Goal: Task Accomplishment & Management: Complete application form

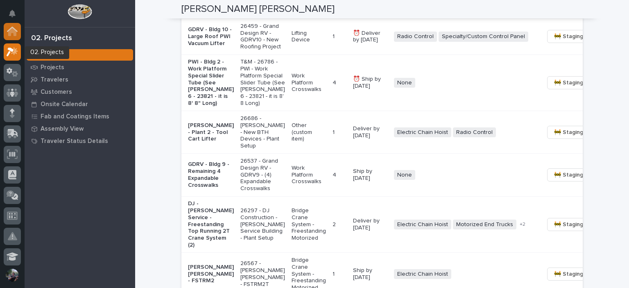
click at [14, 33] on icon at bounding box center [12, 32] width 8 height 8
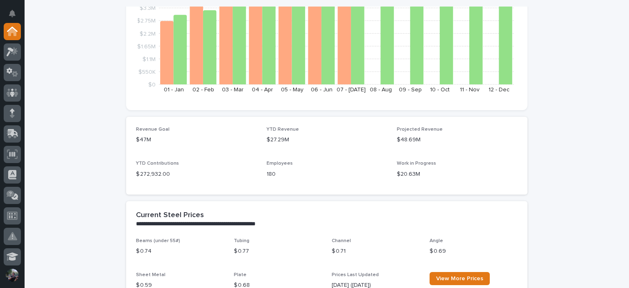
scroll to position [191, 0]
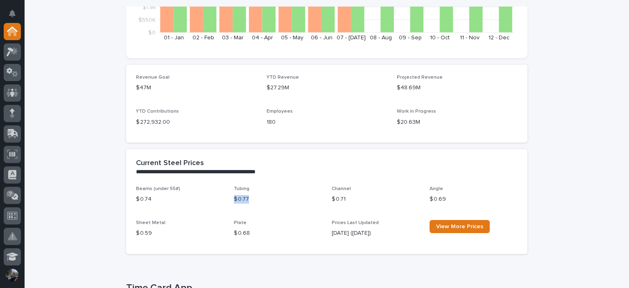
drag, startPoint x: 231, startPoint y: 199, endPoint x: 247, endPoint y: 198, distance: 16.4
click at [247, 198] on p "$ 0.77" at bounding box center [278, 199] width 88 height 9
click at [244, 201] on p "$ 0.77" at bounding box center [278, 199] width 88 height 9
drag, startPoint x: 244, startPoint y: 201, endPoint x: 233, endPoint y: 201, distance: 11.1
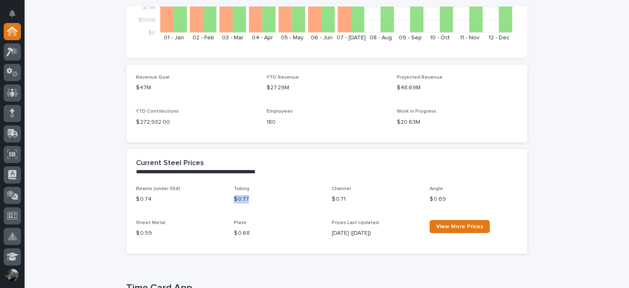
click at [234, 201] on p "$ 0.77" at bounding box center [278, 199] width 88 height 9
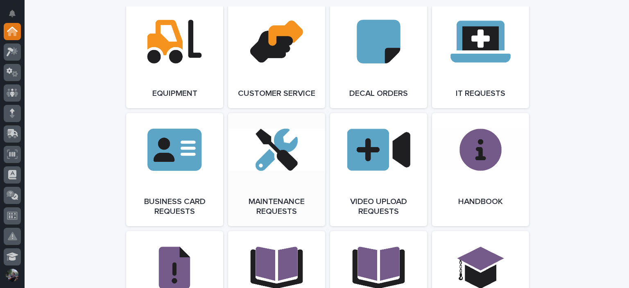
scroll to position [1229, 0]
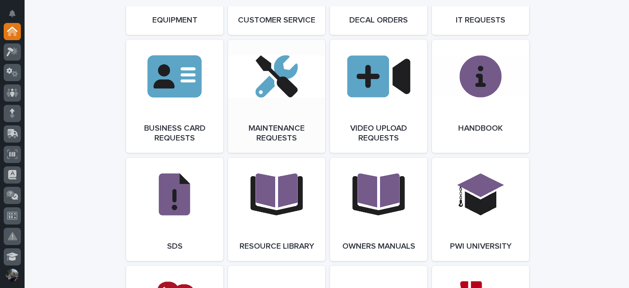
click at [279, 134] on link "Open Link" at bounding box center [276, 96] width 97 height 113
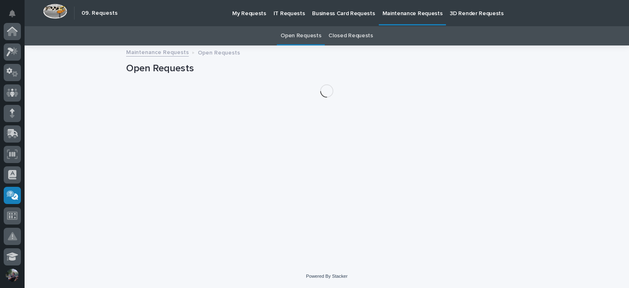
scroll to position [164, 0]
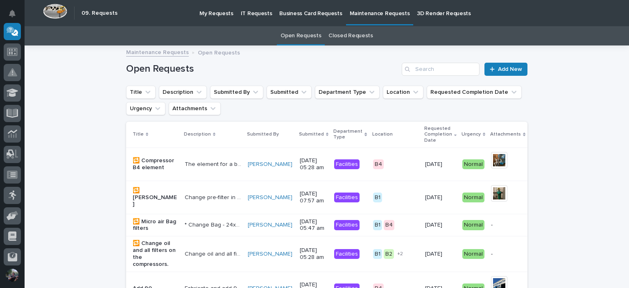
click at [204, 13] on p "My Requests" at bounding box center [216, 8] width 34 height 17
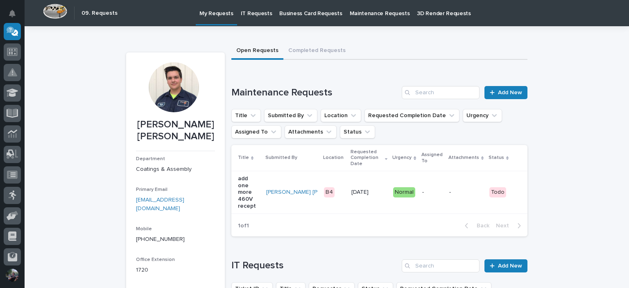
click at [363, 12] on p "Maintenance Requests" at bounding box center [380, 8] width 60 height 17
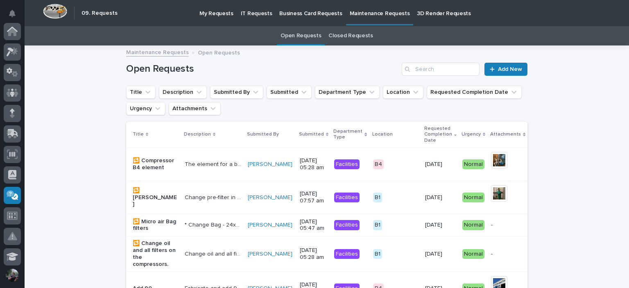
scroll to position [164, 0]
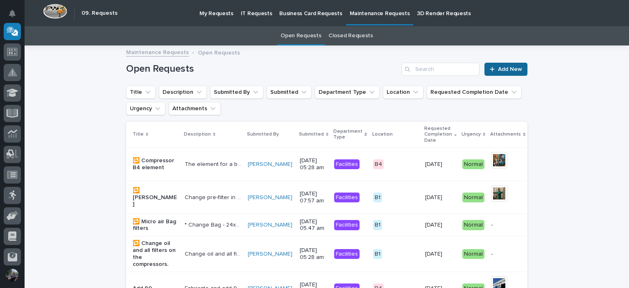
click at [498, 72] on span "Add New" at bounding box center [510, 69] width 24 height 6
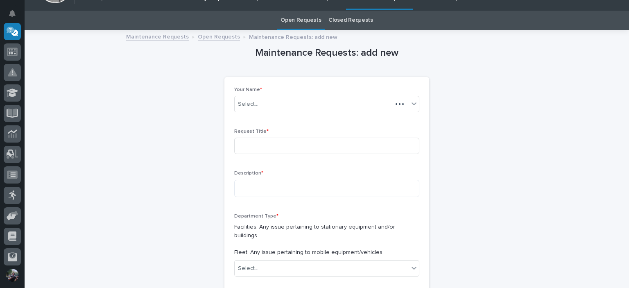
scroll to position [26, 0]
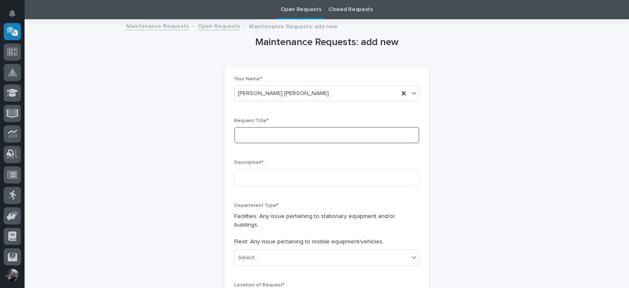
click at [267, 133] on input at bounding box center [326, 135] width 185 height 16
click at [299, 139] on input "Cubicle dividers" at bounding box center [326, 135] width 185 height 16
type input "Cubicle dividers for Radio programming station"
click at [280, 184] on textarea at bounding box center [326, 178] width 185 height 18
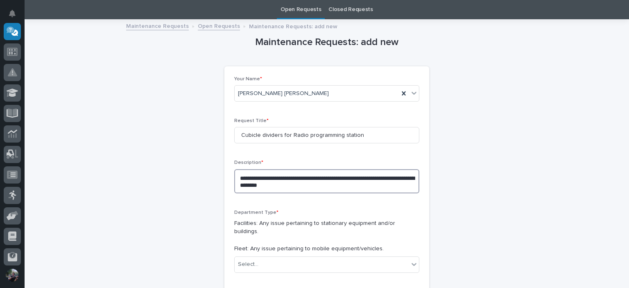
click at [239, 178] on textarea "**********" at bounding box center [326, 181] width 185 height 25
click at [310, 187] on textarea "**********" at bounding box center [326, 181] width 185 height 25
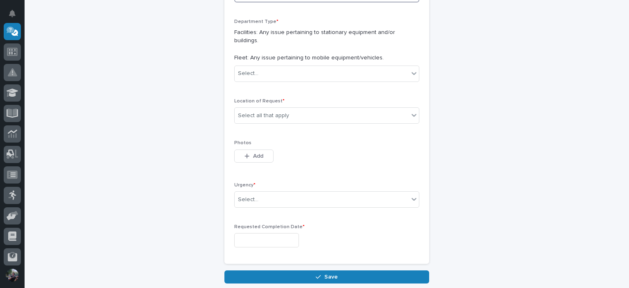
scroll to position [135, 0]
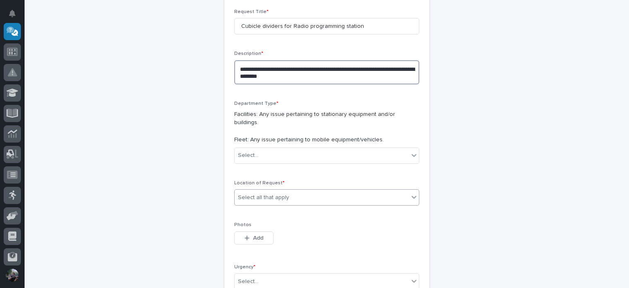
type textarea "**********"
click at [280, 191] on div "Select all that apply" at bounding box center [322, 198] width 174 height 14
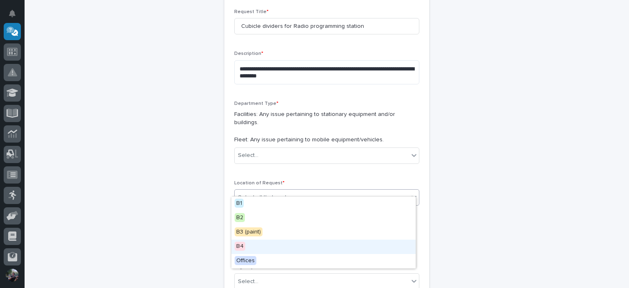
click at [261, 248] on div "B4" at bounding box center [323, 247] width 184 height 14
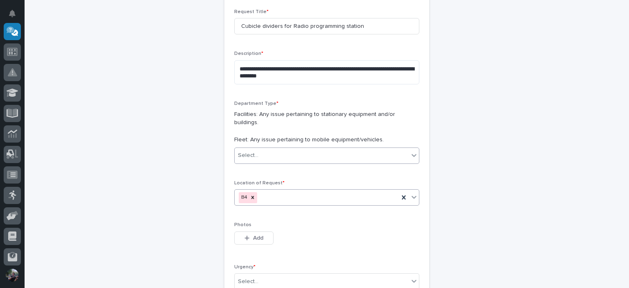
click at [284, 150] on div "Select..." at bounding box center [322, 156] width 174 height 14
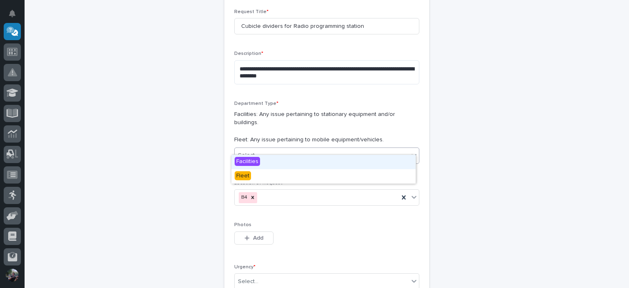
drag, startPoint x: 278, startPoint y: 171, endPoint x: 280, endPoint y: 162, distance: 9.2
click at [280, 162] on div "Facilities" at bounding box center [323, 162] width 184 height 14
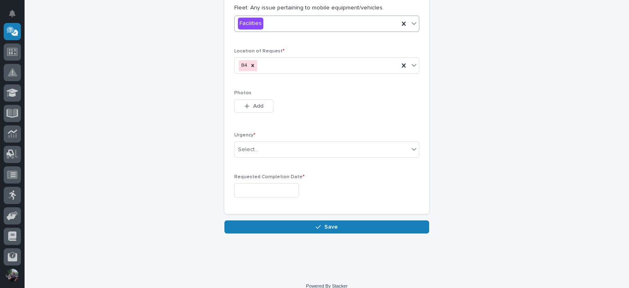
scroll to position [267, 0]
click at [274, 132] on div "Urgency * Select..." at bounding box center [326, 148] width 185 height 32
click at [275, 146] on div "Select..." at bounding box center [322, 150] width 174 height 14
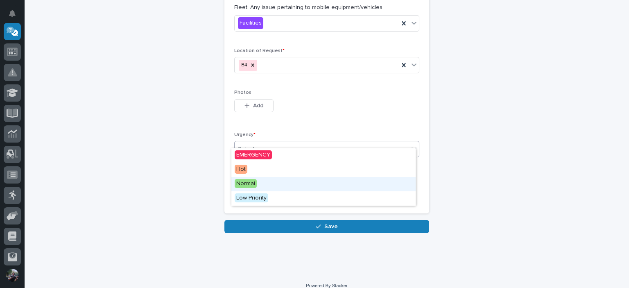
click at [266, 186] on div "Normal" at bounding box center [323, 184] width 184 height 14
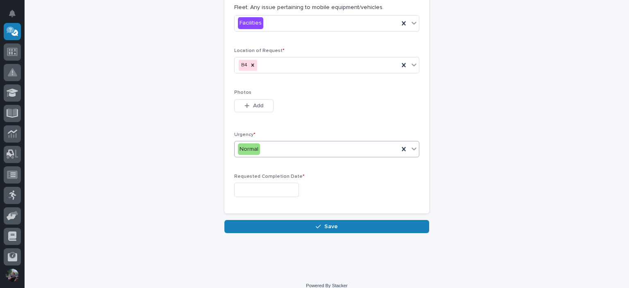
click at [277, 183] on input "text" at bounding box center [266, 190] width 65 height 14
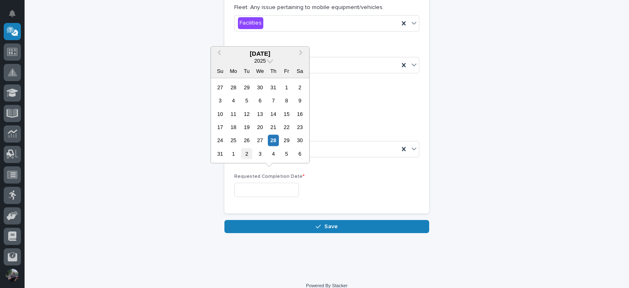
click at [245, 153] on div "2" at bounding box center [246, 153] width 11 height 11
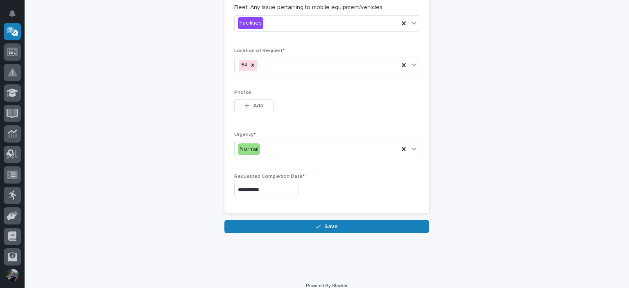
click at [269, 186] on input "**********" at bounding box center [266, 190] width 65 height 14
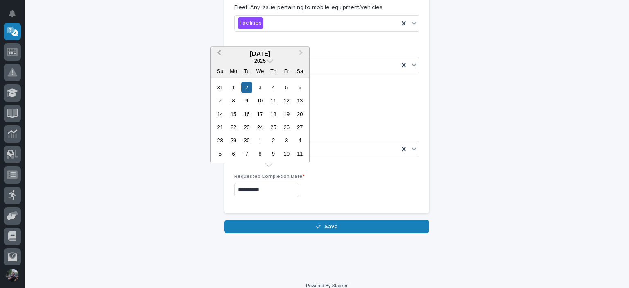
click at [219, 52] on span "Previous Month" at bounding box center [219, 53] width 0 height 11
click at [292, 141] on div "29" at bounding box center [286, 140] width 11 height 11
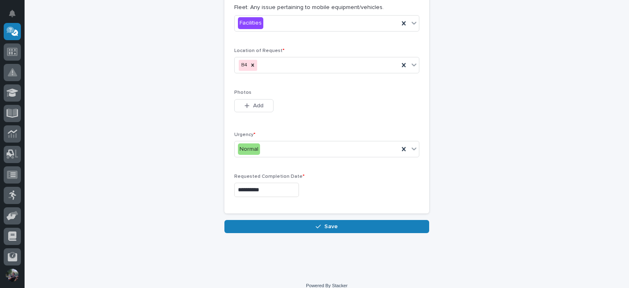
type input "**********"
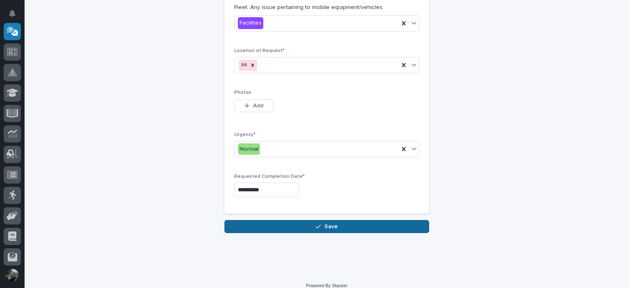
click at [325, 223] on span "Save" at bounding box center [331, 226] width 14 height 7
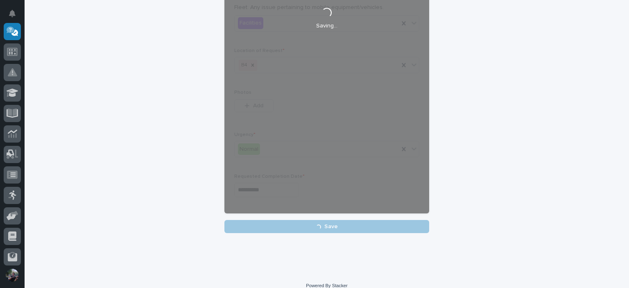
scroll to position [76, 0]
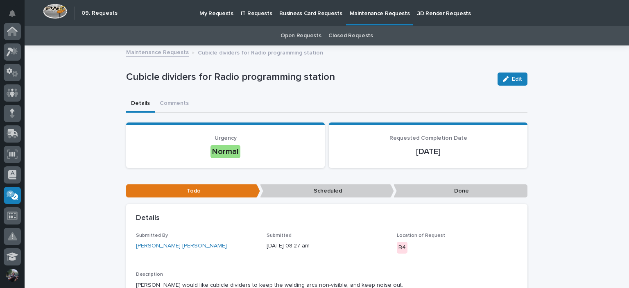
scroll to position [164, 0]
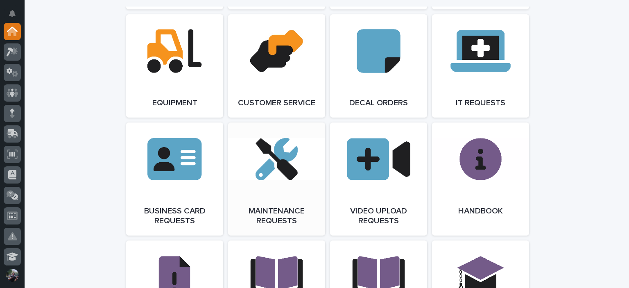
scroll to position [1147, 0]
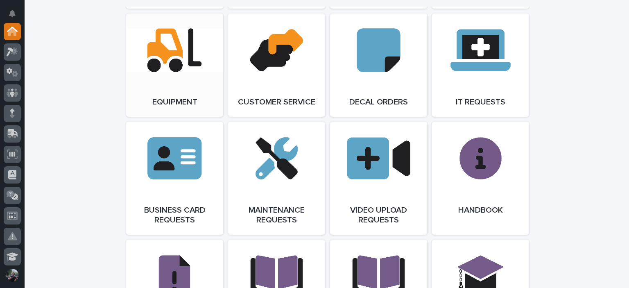
click at [194, 95] on link "Open Link" at bounding box center [174, 65] width 97 height 103
